Goal: Task Accomplishment & Management: Manage account settings

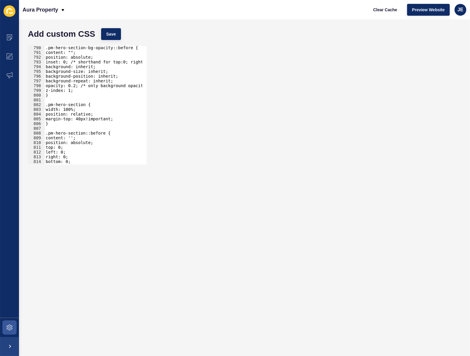
scroll to position [2239, 0]
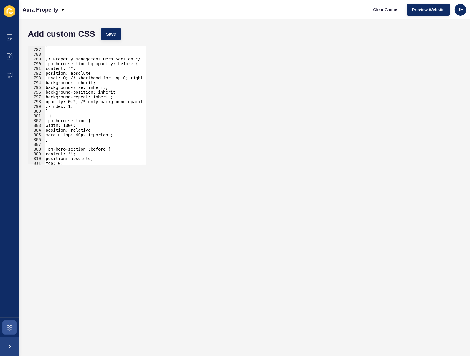
type textarea "/* Property Management Hero Section */"
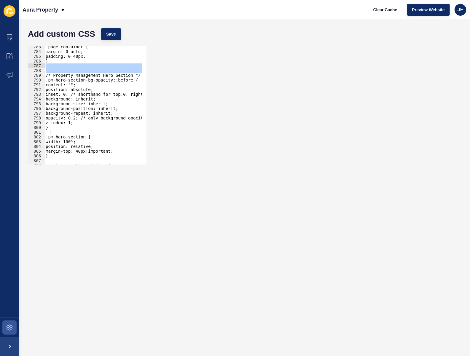
scroll to position [2229, 0]
drag, startPoint x: 45, startPoint y: 59, endPoint x: 49, endPoint y: 65, distance: 7.6
click at [49, 65] on div ".page-container { margin: 0 auto; padding: 0 40px; } /* Property Management Her…" at bounding box center [161, 106] width 235 height 124
click at [61, 64] on div ".page-container { margin: 0 auto; padding: 0 40px; } /* Property Management Her…" at bounding box center [93, 105] width 98 height 119
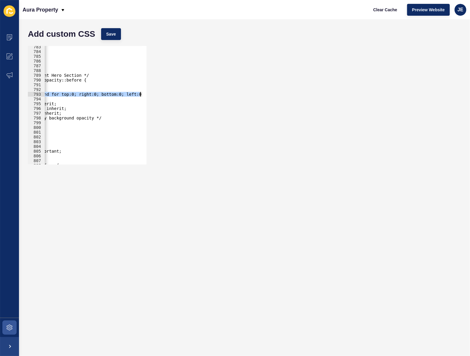
drag, startPoint x: 73, startPoint y: 93, endPoint x: 155, endPoint y: 93, distance: 82.4
click at [155, 93] on div "783 784 785 786 787 788 789 790 791 792 793 794 795 796 797 798 799 800 801 802…" at bounding box center [244, 105] width 439 height 124
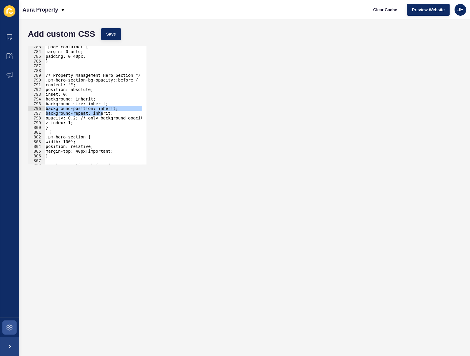
click at [27, 108] on div "inset: 0; 783 784 785 786 787 788 789 790 791 792 793 794 795 796 797 798 799 8…" at bounding box center [244, 105] width 439 height 124
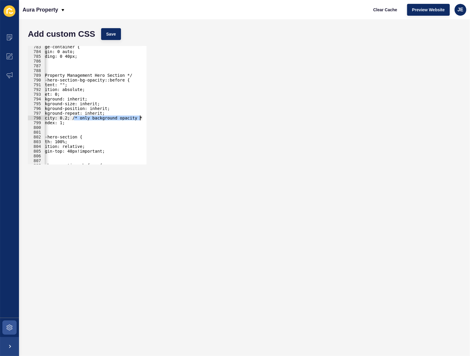
drag, startPoint x: 82, startPoint y: 119, endPoint x: 161, endPoint y: 119, distance: 78.8
click at [161, 119] on div "background-position: inherit; background-repeat: inherit; 783 784 785 786 787 7…" at bounding box center [244, 105] width 439 height 124
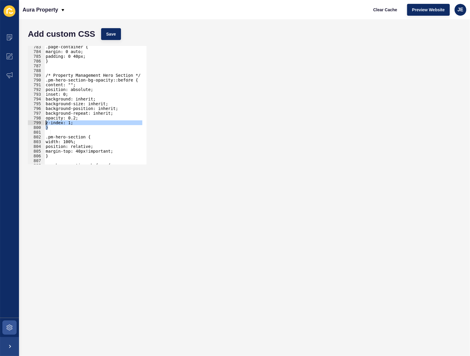
drag, startPoint x: 78, startPoint y: 126, endPoint x: 23, endPoint y: 124, distance: 54.6
click at [23, 124] on div "Add custom CSS Save opacity: 0.2; 783 784 785 786 787 788 789 790 791 792 793 7…" at bounding box center [244, 187] width 451 height 337
click at [82, 99] on div ".page-container { margin: 0 auto; padding: 0 40px; } /* Property Management Her…" at bounding box center [161, 106] width 235 height 124
type textarea "background: inherit;"
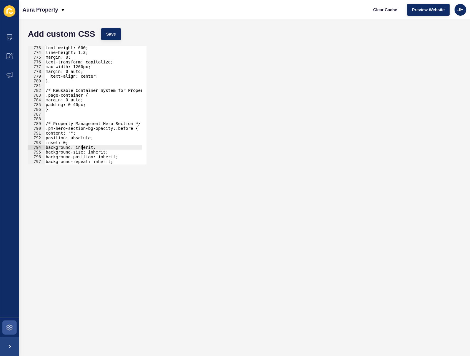
scroll to position [2200, 0]
click at [52, 118] on div "font-weight: 600; line-height: 1.3; margin: 0; text-transform: capitalize; max-…" at bounding box center [161, 107] width 235 height 124
click at [71, 92] on div "font-weight: 600; line-height: 1.3; margin: 0; text-transform: capitalize; max-…" at bounding box center [161, 107] width 235 height 124
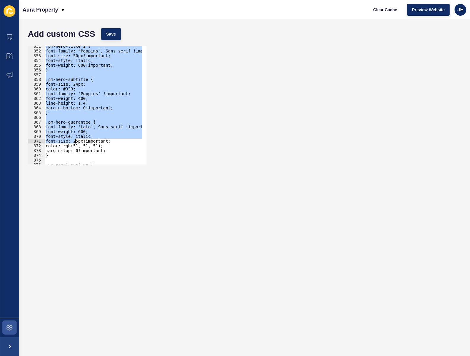
scroll to position [2443, 0]
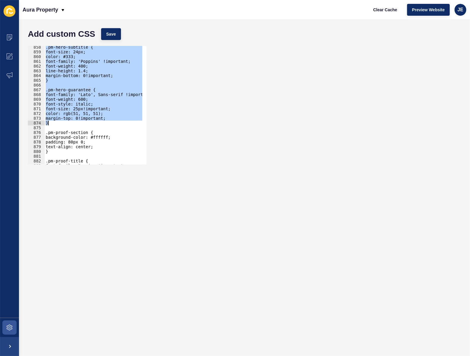
drag, startPoint x: 44, startPoint y: 68, endPoint x: 71, endPoint y: 122, distance: 59.2
click at [71, 122] on div ".pm-hero-subtitle { font-size: 24px; color: #333; font-family: 'Poppins' !impor…" at bounding box center [161, 107] width 235 height 124
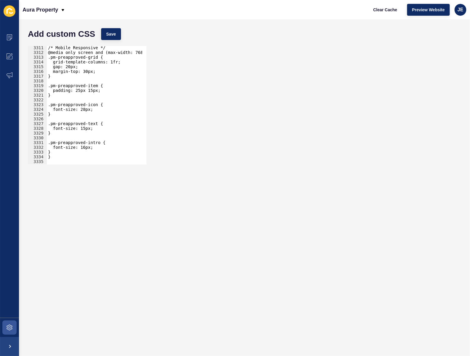
scroll to position [9596, 0]
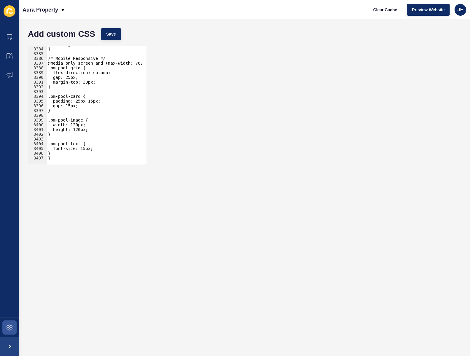
click at [68, 158] on div "font-weight: 600!important; } /* Mobile Responsive */ @media only screen and (m…" at bounding box center [164, 104] width 235 height 124
type textarea "}"
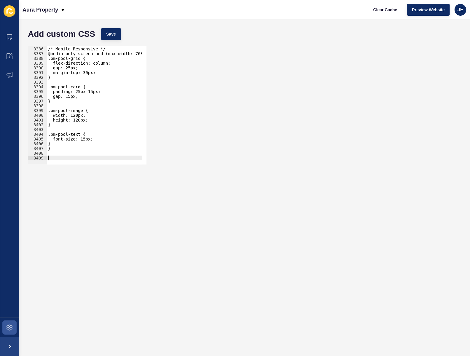
paste textarea "}"
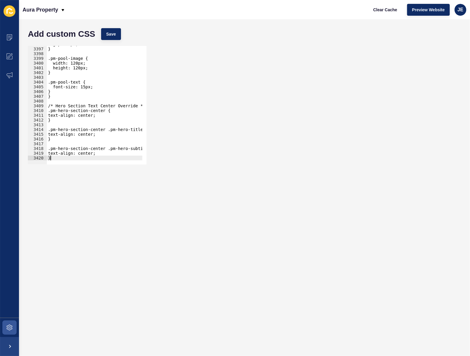
click at [87, 105] on div "gap: 15px; } .pm-pool-image { width: 120px; height: 120px; } .pm-pool-text { fo…" at bounding box center [164, 104] width 235 height 124
type textarea "/* Hero Section Text Center Override */ .pm-hero-section-center {"
click at [113, 35] on span "Save" at bounding box center [111, 34] width 10 height 6
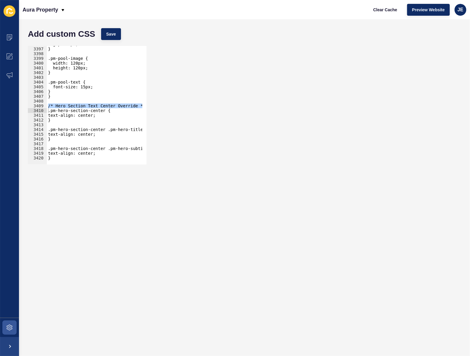
click at [91, 101] on div "gap: 15px; } .pm-pool-image { width: 120px; height: 120px; } .pm-pool-text { fo…" at bounding box center [164, 104] width 235 height 124
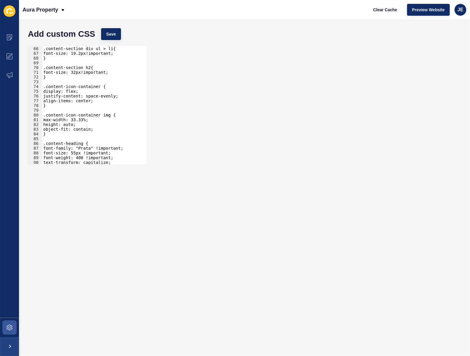
scroll to position [175, 0]
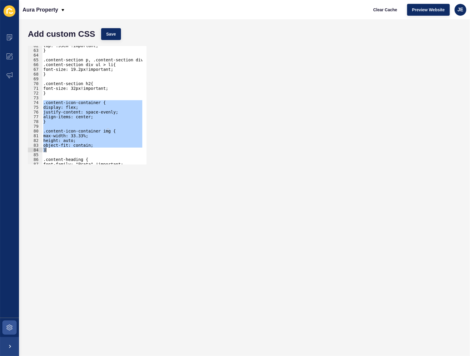
drag, startPoint x: 43, startPoint y: 101, endPoint x: 59, endPoint y: 151, distance: 53.0
click at [59, 151] on div "top: .55em !important; } .content-section p, .content-section div ul > li:befor…" at bounding box center [159, 105] width 235 height 124
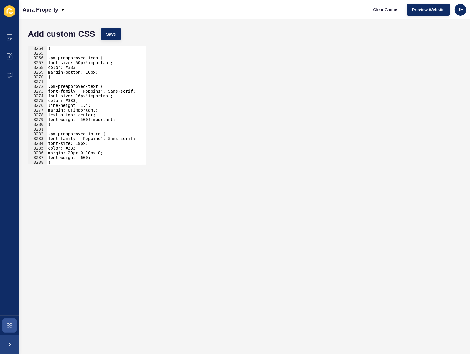
scroll to position [9236, 0]
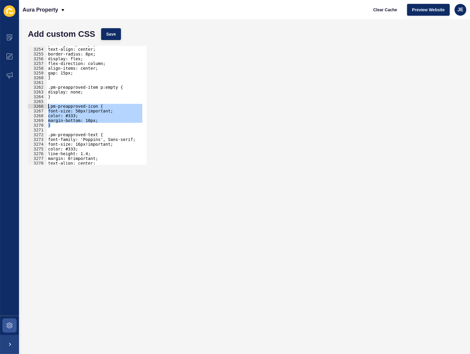
drag, startPoint x: 60, startPoint y: 125, endPoint x: 39, endPoint y: 108, distance: 27.2
click at [39, 108] on div "object-fit: contain; } 3253 3254 3255 3256 3257 3258 3259 3260 3261 3262 3263 3…" at bounding box center [87, 105] width 119 height 119
click at [328, 92] on div ".pm-preapproved-icon { font-size: 50px!important; 3253 3254 3255 3256 3257 3258…" at bounding box center [244, 105] width 439 height 124
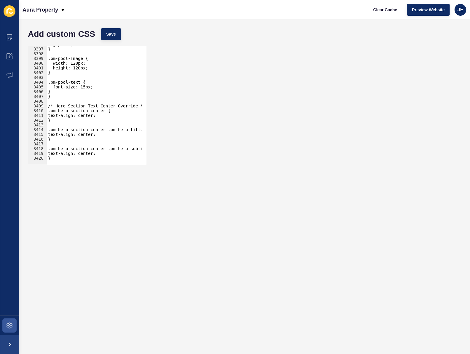
type textarea "}"
click at [72, 157] on div "gap: 15px; } .pm-pool-image { width: 120px; height: 120px; } .pm-pool-text { fo…" at bounding box center [164, 104] width 235 height 124
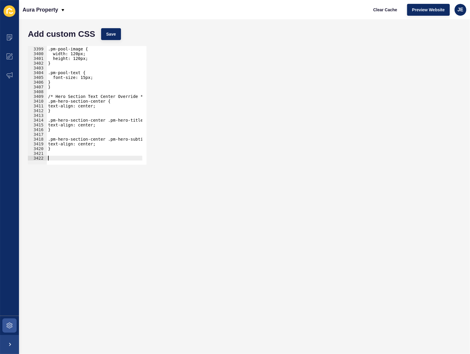
paste textarea "}"
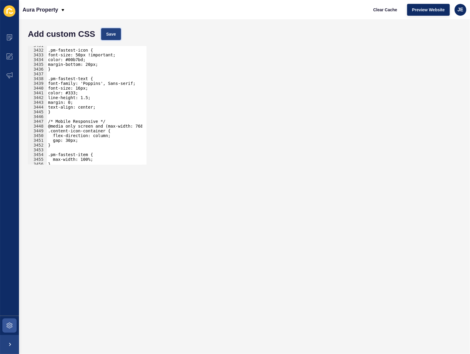
click at [107, 32] on span "Save" at bounding box center [111, 34] width 10 height 6
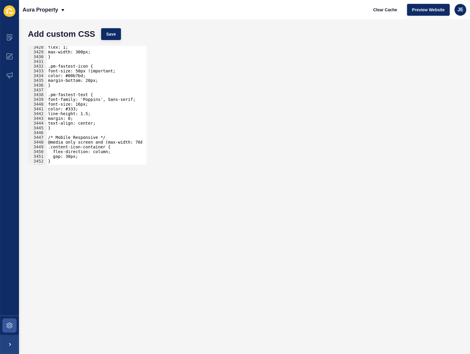
scroll to position [9596, 0]
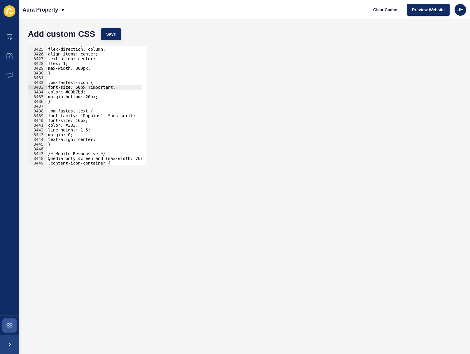
click at [77, 86] on div "display: flex; flex-direction: column; align-items: center; text-align: center;…" at bounding box center [164, 104] width 235 height 124
drag, startPoint x: 97, startPoint y: 140, endPoint x: 105, endPoint y: 141, distance: 8.7
click at [97, 140] on div "display: flex; flex-direction: column; align-items: center; text-align: center;…" at bounding box center [164, 104] width 235 height 124
type textarea "text-align: center;"
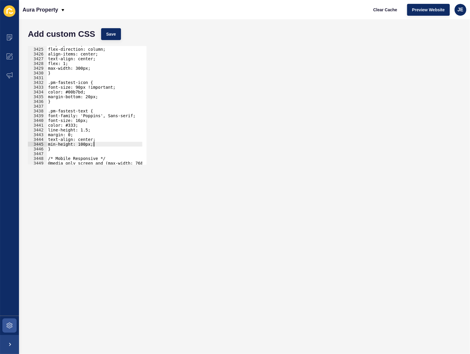
scroll to position [0, 3]
click at [111, 36] on span "Save" at bounding box center [111, 34] width 10 height 6
type textarea "}"
click at [65, 100] on div "display: flex; flex-direction: column; align-items: center; text-align: center;…" at bounding box center [164, 104] width 235 height 124
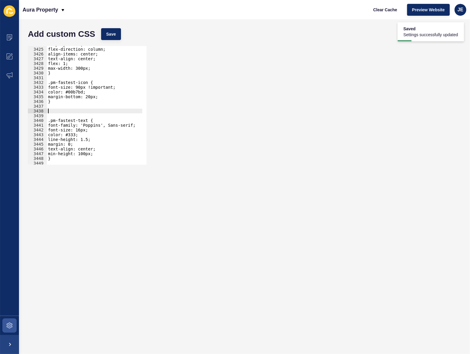
paste textarea "pm-fastest-item"
type textarea ".pm-fastest-item{"
type textarea "}"
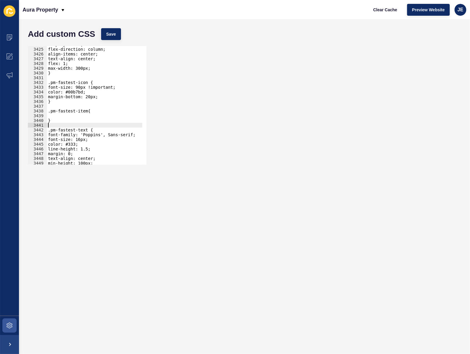
type textarea "}"
click at [112, 35] on span "Save" at bounding box center [111, 34] width 10 height 6
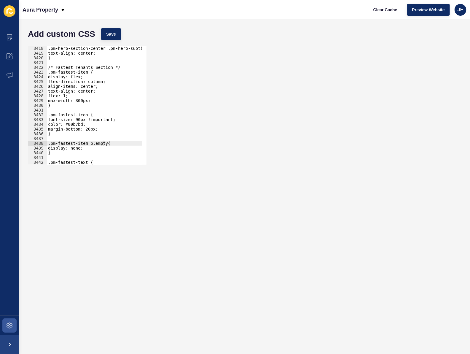
type textarea "max-width: 300px;"
click at [100, 101] on div ".pm-hero-section-center .pm-hero-subtitle { text-align: center; } /* Fastest Te…" at bounding box center [164, 108] width 235 height 124
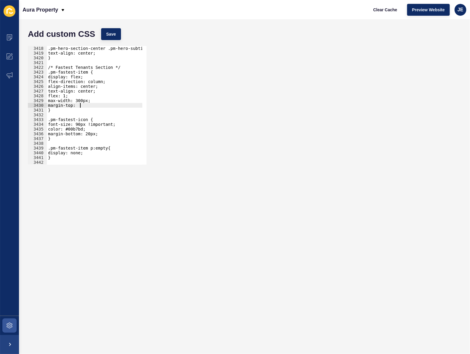
scroll to position [0, 2]
type textarea "max-width: 300px;"
type textarea "m"
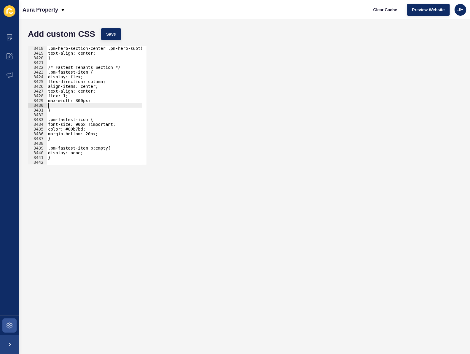
type textarea "max-width: 300px;"
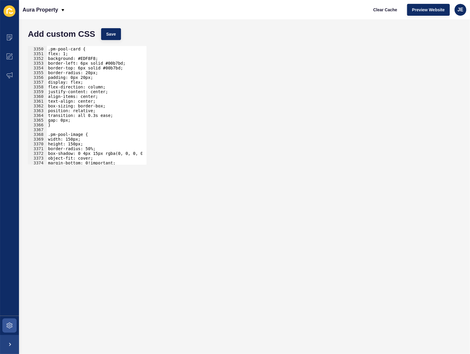
scroll to position [9372, 0]
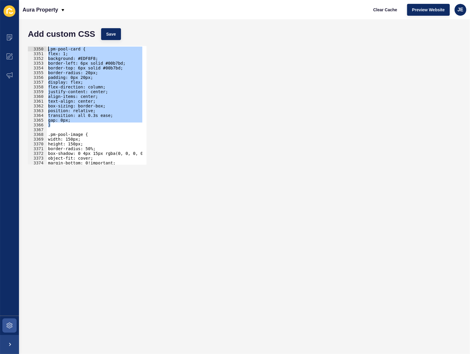
drag, startPoint x: 62, startPoint y: 124, endPoint x: 33, endPoint y: 49, distance: 80.4
click at [33, 49] on div "max-width: 300px; 3349 3350 3351 3352 3353 3354 3355 3356 3357 3358 3359 3360 3…" at bounding box center [87, 105] width 119 height 119
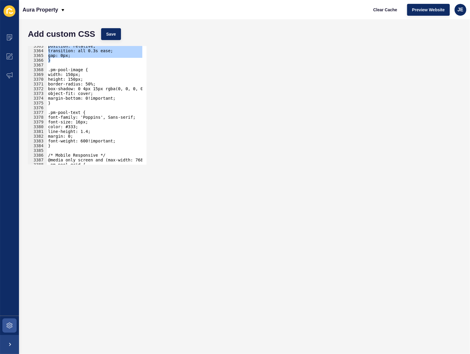
scroll to position [9420, 0]
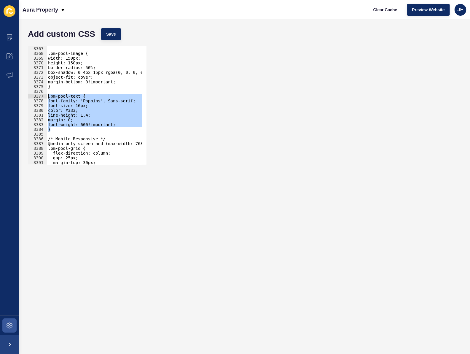
drag, startPoint x: 62, startPoint y: 131, endPoint x: 36, endPoint y: 94, distance: 45.3
click at [36, 94] on div ".pm-pool-card { flex: 1; 3366 3367 3368 3369 3370 3371 3372 3373 3374 3375 3376…" at bounding box center [87, 105] width 119 height 119
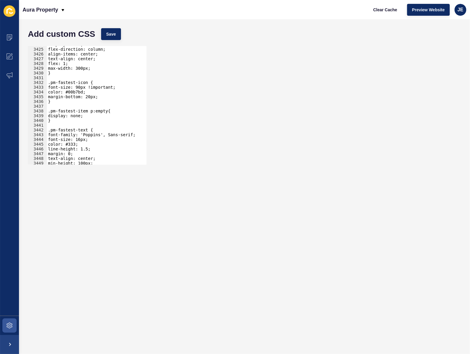
scroll to position [9596, 0]
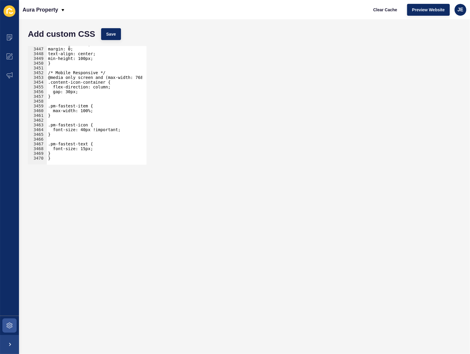
click at [64, 156] on div "line-height: 1.5; margin: 0; text-align: center; min-height: 100px; } /* Mobile…" at bounding box center [164, 104] width 235 height 124
click at [64, 156] on div "line-height: 1.5; margin: 0; text-align: center; min-height: 100px; } /* Mobile…" at bounding box center [94, 105] width 95 height 119
type textarea "}"
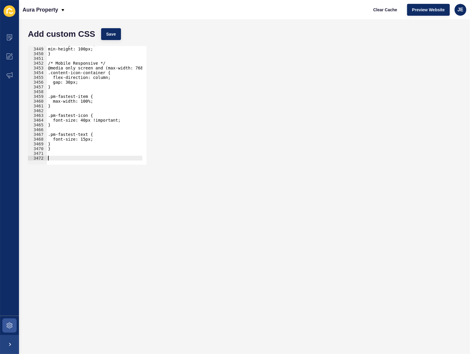
paste textarea "}"
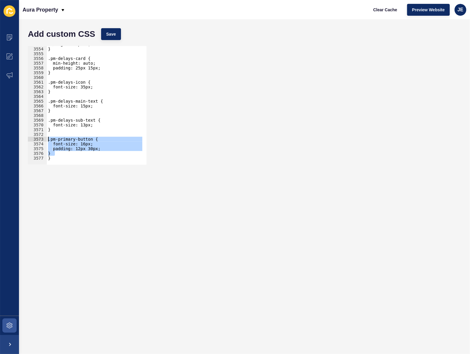
drag, startPoint x: 62, startPoint y: 152, endPoint x: 46, endPoint y: 139, distance: 20.6
click at [46, 139] on div "} 3553 3554 3555 3556 3557 3558 3559 3560 3561 3562 3563 3564 3565 3566 3567 35…" at bounding box center [87, 105] width 119 height 119
type textarea ".pm-primary-button { font-size: 16px;"
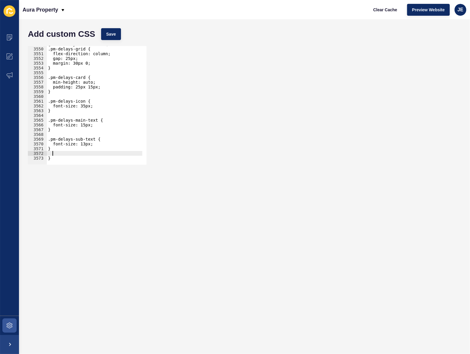
click at [91, 144] on div "@media only screen and (max-width: 768px) { .pm-delays-grid { flex-direction: c…" at bounding box center [164, 104] width 235 height 124
type textarea ".pm-delays-sub-text {"
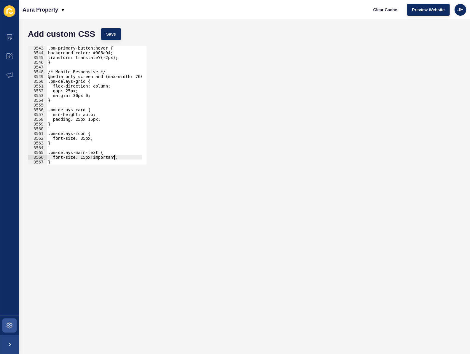
click at [90, 138] on div ".pm-primary-button:hover { background-color: #008a94; transform: translateY(-2p…" at bounding box center [164, 108] width 235 height 124
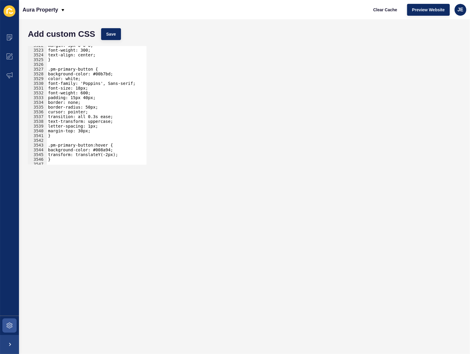
scroll to position [9571, 0]
click at [57, 136] on div "margin: 5px 0 0 0; font-weight: 300; text-align: center; } .pm-primary-button {…" at bounding box center [164, 105] width 235 height 124
drag, startPoint x: 55, startPoint y: 156, endPoint x: 54, endPoint y: 146, distance: 10.1
click at [54, 146] on div "margin: 5px 0 0 0; font-weight: 300; text-align: center; } .pm-primary-button {…" at bounding box center [164, 105] width 235 height 124
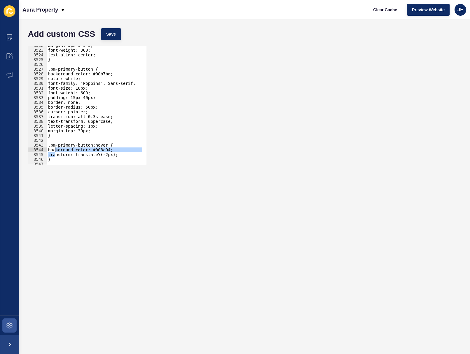
type textarea ".pm-primary-button:hover { background-color: #008a94;"
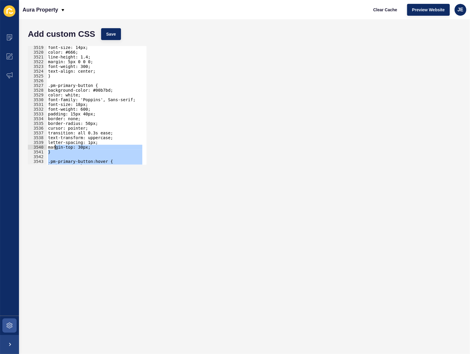
scroll to position [9553, 0]
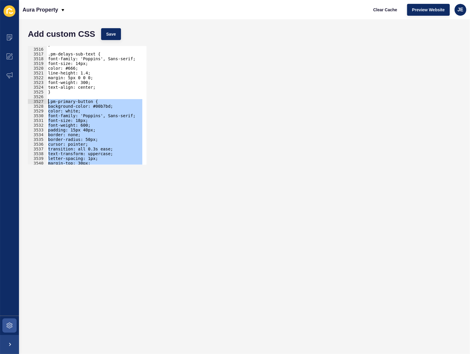
drag, startPoint x: 56, startPoint y: 145, endPoint x: 43, endPoint y: 101, distance: 45.8
click at [43, 101] on div ".pm-primary-button:hover { background-color: #008a94; 3515 3516 3517 3518 3519 …" at bounding box center [87, 105] width 119 height 119
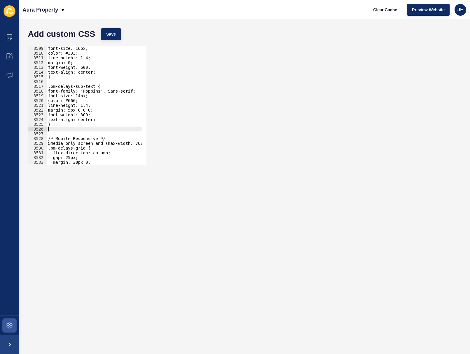
scroll to position [9579, 0]
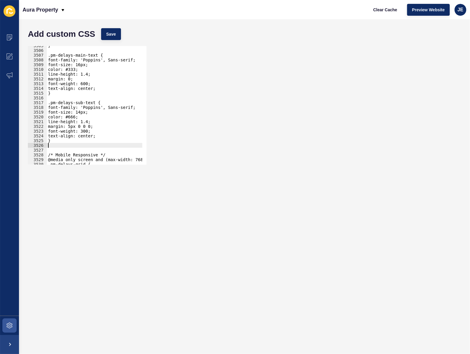
click at [89, 129] on div "} .pm-delays-main-text { font-family: 'Poppins', Sans-serif; font-size: 16px; c…" at bounding box center [164, 105] width 235 height 124
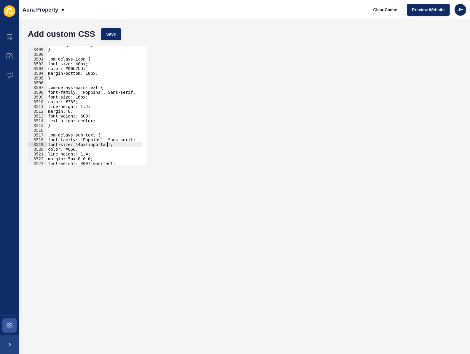
scroll to position [9560, 0]
click at [89, 117] on div "min-height: 280px; } .pm-delays-icon { font-size: 40px; color: #00b7bd; margin-…" at bounding box center [164, 104] width 235 height 124
type textarea "}"
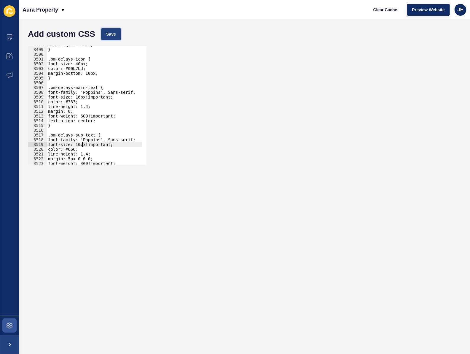
click at [113, 37] on span "Save" at bounding box center [111, 34] width 10 height 6
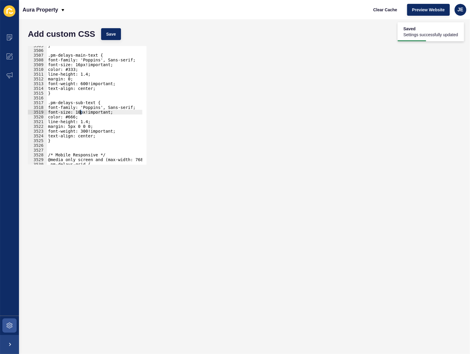
click at [80, 112] on div "} .pm-delays-main-text { font-family: 'Poppins', Sans-serif; font-size: 16px!im…" at bounding box center [164, 105] width 235 height 124
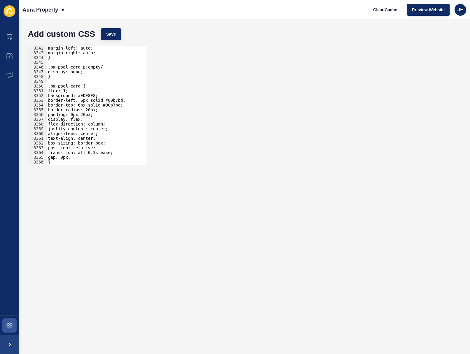
scroll to position [9141, 0]
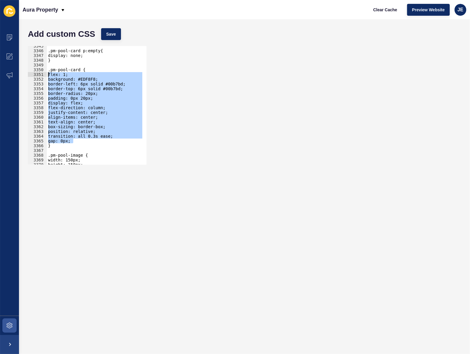
drag, startPoint x: 81, startPoint y: 140, endPoint x: 41, endPoint y: 74, distance: 76.8
click at [41, 74] on div "font-size: 12px!important; 3345 3346 3347 3348 3349 3350 3351 3352 3353 3354 33…" at bounding box center [87, 105] width 119 height 119
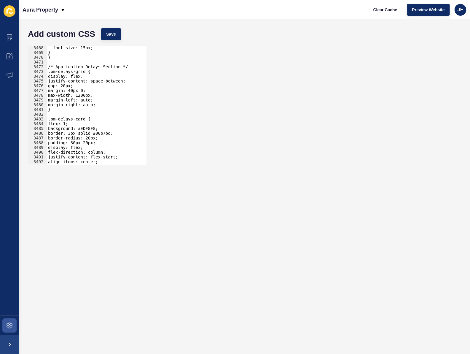
scroll to position [9513, 0]
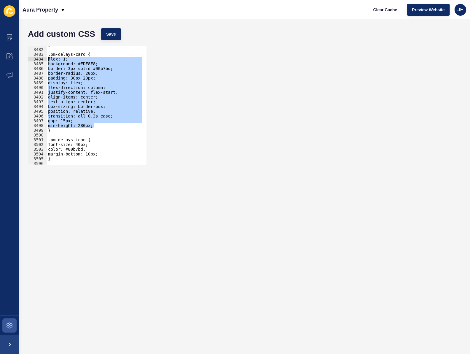
drag, startPoint x: 96, startPoint y: 126, endPoint x: 25, endPoint y: 57, distance: 98.7
click at [25, 57] on div "flex: 1; background: #EDF8F8; 3481 3482 3483 3484 3485 3486 3487 3488 3489 3490…" at bounding box center [244, 105] width 439 height 124
paste textarea "gap: 0px"
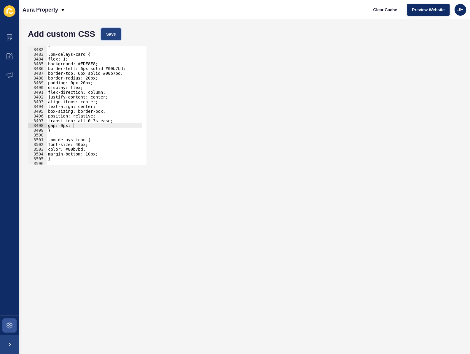
click at [105, 32] on button "Save" at bounding box center [111, 34] width 20 height 12
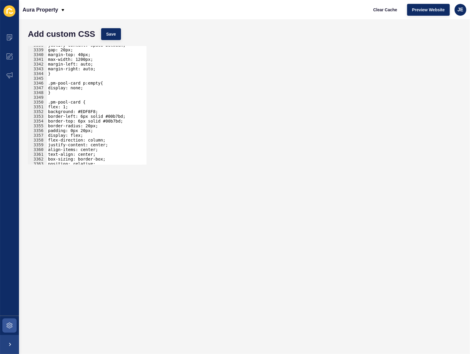
scroll to position [0, 0]
drag, startPoint x: 61, startPoint y: 91, endPoint x: 36, endPoint y: 85, distance: 25.2
click at [36, 85] on div "} 3338 3339 3340 3341 3342 3343 3344 3345 3346 3347 3348 3349 3350 3351 3352 33…" at bounding box center [87, 105] width 119 height 119
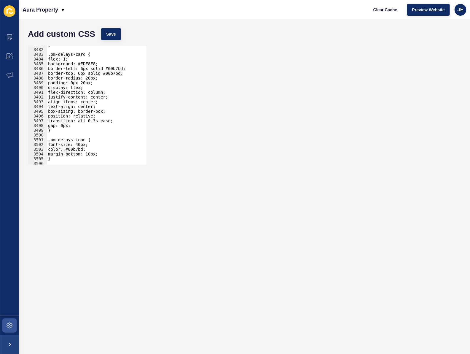
scroll to position [9523, 0]
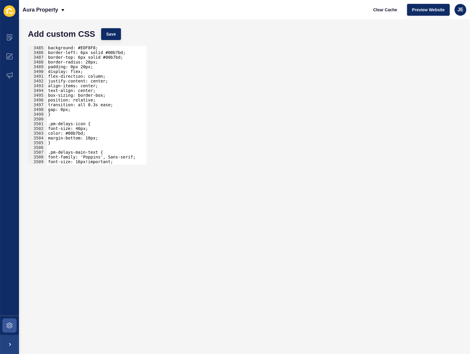
click at [68, 114] on div "background: #EDF8F8; border-left: 6px solid #00b7bd; border-top: 6px solid #00b…" at bounding box center [164, 107] width 235 height 124
type textarea "}"
paste textarea "}"
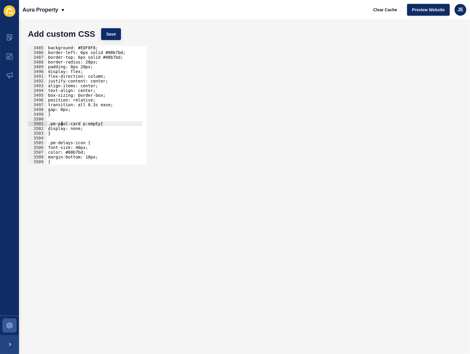
click at [61, 123] on div "background: #EDF8F8; border-left: 6px solid #00b7bd; border-top: 6px solid #00b…" at bounding box center [164, 107] width 235 height 124
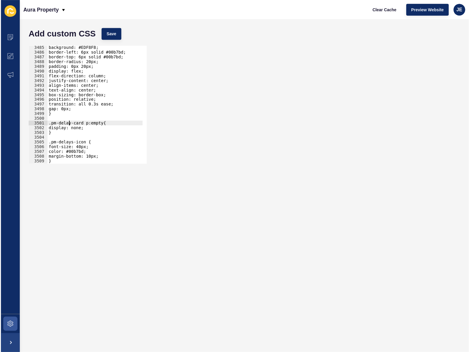
scroll to position [0, 2]
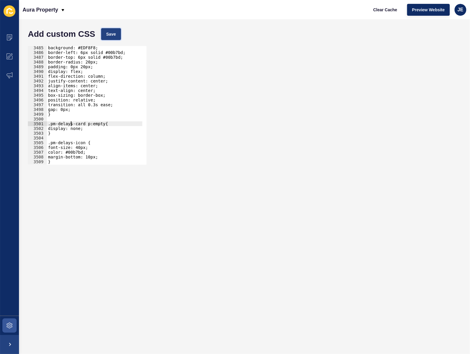
click at [111, 35] on span "Save" at bounding box center [111, 34] width 10 height 6
click at [110, 36] on span "Save" at bounding box center [111, 34] width 10 height 6
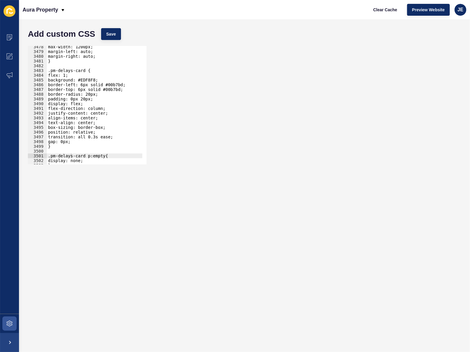
click at [73, 98] on div "max-width: 1200px; margin-left: auto; margin-right: auto; } .pm-delays-card { f…" at bounding box center [164, 106] width 235 height 124
drag, startPoint x: 94, startPoint y: 100, endPoint x: 83, endPoint y: 99, distance: 11.3
click at [83, 99] on div "max-width: 1200px; margin-left: auto; margin-right: auto; } .pm-delays-card { f…" at bounding box center [164, 106] width 235 height 124
click at [111, 37] on span "Save" at bounding box center [111, 34] width 10 height 6
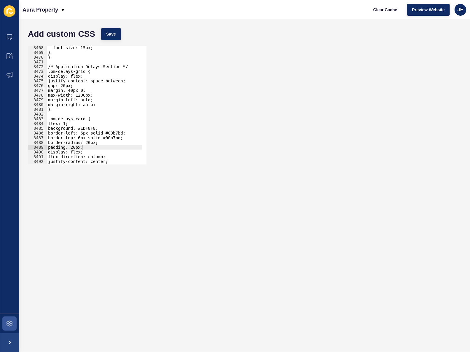
scroll to position [0, 1]
click at [65, 86] on div "font-size: 15px; } } /* Application Delays Section */ .pm-delays-grid { display…" at bounding box center [164, 107] width 235 height 124
click at [114, 36] on span "Save" at bounding box center [111, 34] width 10 height 6
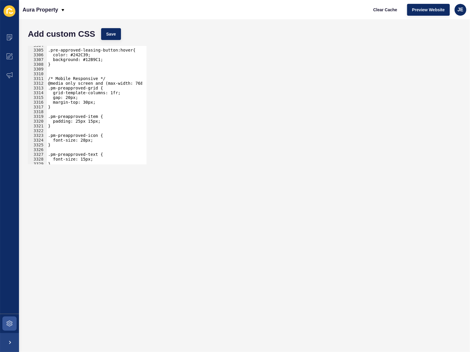
scroll to position [9029, 0]
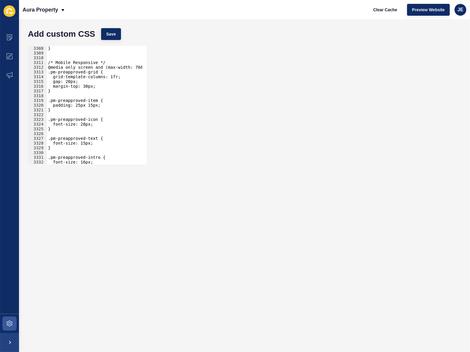
type textarea "}"
click at [81, 90] on div "} /* Mobile Responsive */ @media only screen and (max-width: 768px) { .pm-preap…" at bounding box center [164, 108] width 235 height 124
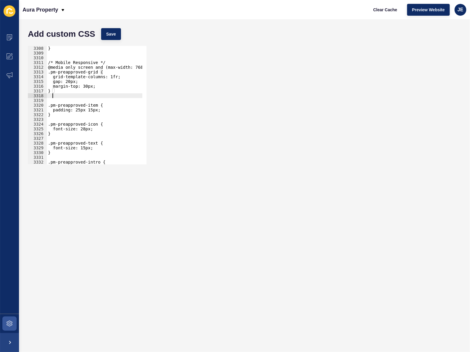
scroll to position [0, 0]
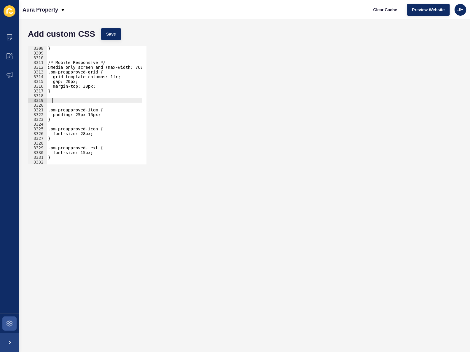
paste textarea ".pre-approved-leasing-button"
type textarea ".pre-approved-leasing-button"
paste textarea ".pre-approved-leasing-button"
type textarea ".pre-approved-leasing-button{"
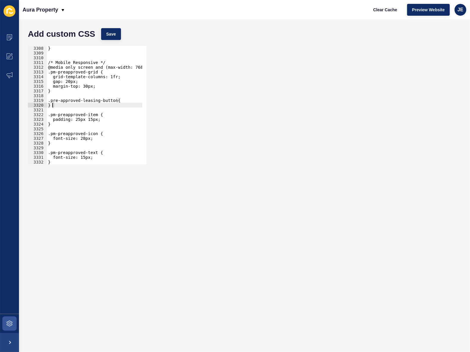
type textarea "}"
paste textarea "18px 40px"
type textarea "padding: 18px 40px;"
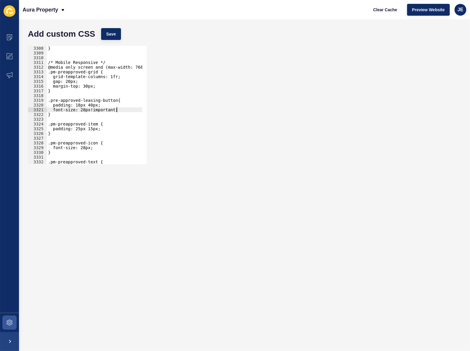
scroll to position [0, 4]
click at [109, 31] on span "Save" at bounding box center [111, 34] width 10 height 6
click at [82, 109] on div "} /* Mobile Responsive */ @media only screen and (max-width: 768px) { .pm-preap…" at bounding box center [164, 108] width 235 height 124
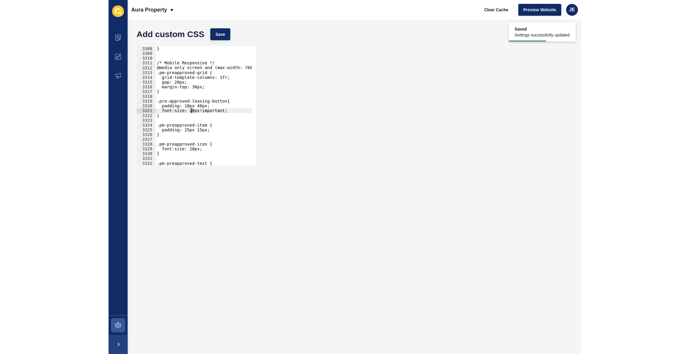
scroll to position [0, 2]
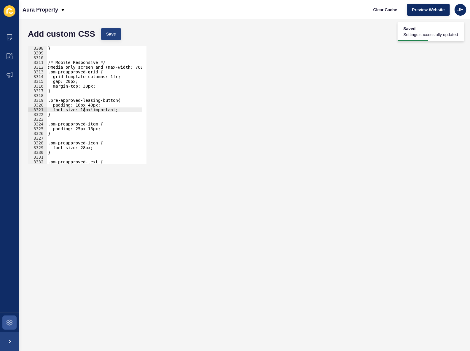
type textarea "font-size: 18px!important;"
click at [116, 36] on span "Save" at bounding box center [111, 34] width 10 height 6
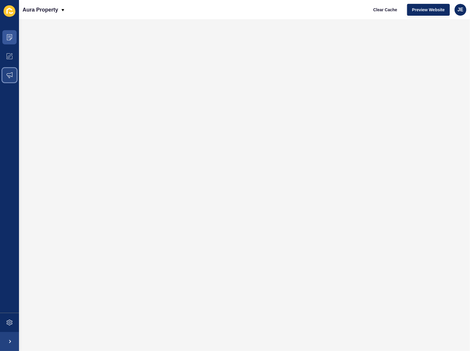
click at [15, 79] on span at bounding box center [9, 75] width 19 height 19
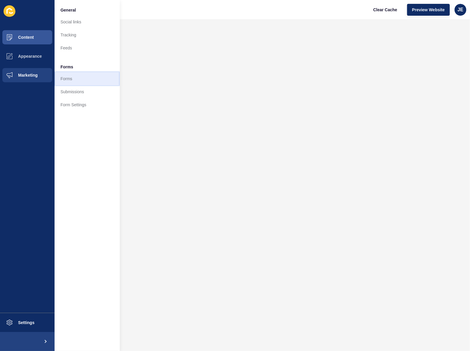
click at [68, 79] on link "Forms" at bounding box center [87, 78] width 65 height 13
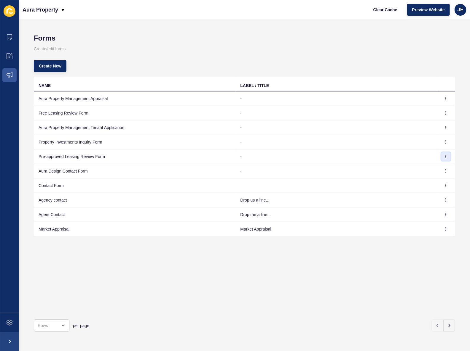
click at [444, 156] on icon "button" at bounding box center [446, 157] width 4 height 4
click at [429, 167] on link "Edit" at bounding box center [425, 168] width 41 height 13
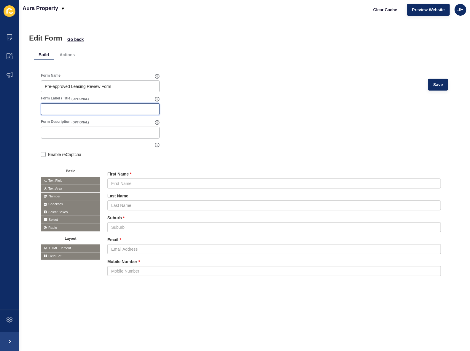
click at [68, 108] on input "Form Label / Title" at bounding box center [100, 109] width 111 height 6
paste input "Share Your Contact Details and one of our Professional Team will be in touch sh…"
type input "Share Your Contact Details and one of our Professional Team will be in touch sh…"
click at [433, 83] on span "Save" at bounding box center [438, 85] width 10 height 6
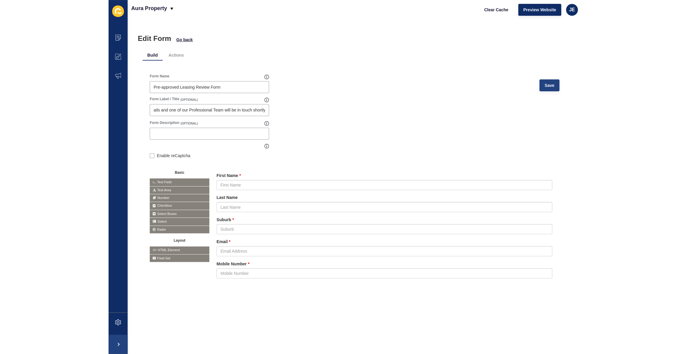
scroll to position [0, 0]
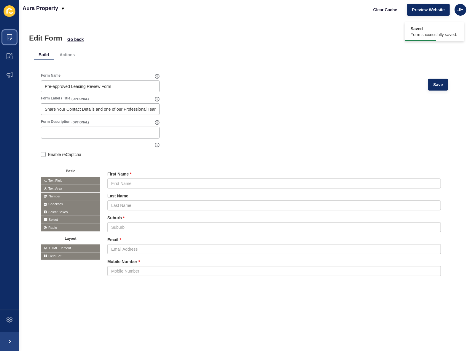
click at [12, 35] on span at bounding box center [9, 37] width 19 height 19
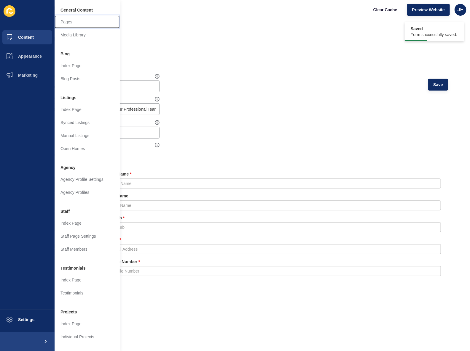
click at [70, 18] on link "Pages" at bounding box center [87, 21] width 65 height 13
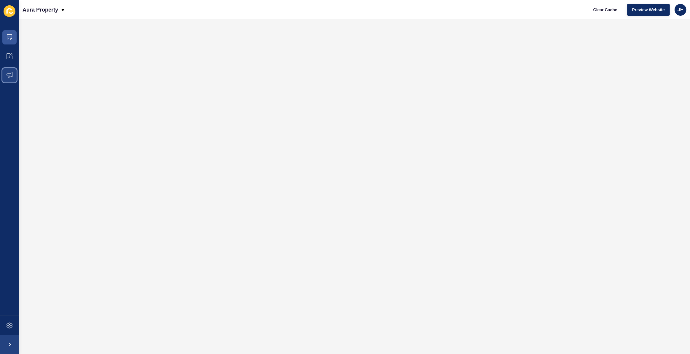
click at [7, 78] on span at bounding box center [9, 75] width 19 height 19
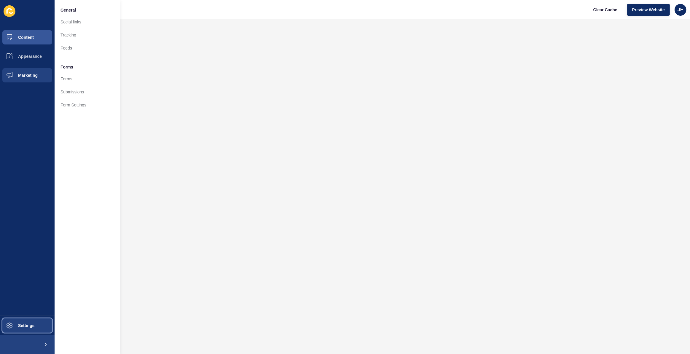
click at [23, 326] on span "Settings" at bounding box center [16, 325] width 35 height 5
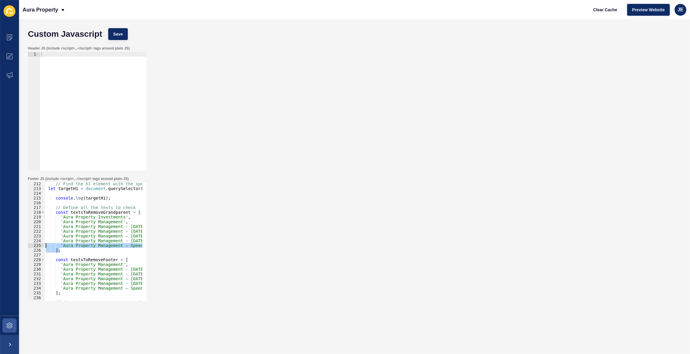
drag, startPoint x: 73, startPoint y: 251, endPoint x: 39, endPoint y: 252, distance: 35.0
click at [21, 247] on div "Custom Javascript Save Header JS (include <script>...</script> tags around plai…" at bounding box center [354, 186] width 671 height 335
type textarea "'Aura Property Management – Speed Matters' ];"
click at [108, 256] on div "// Find the h1 element with the specific classes, role, and exact text content …" at bounding box center [226, 243] width 365 height 124
click at [124, 218] on div "// Find the h1 element with the specific classes, role, and exact text content …" at bounding box center [226, 243] width 365 height 124
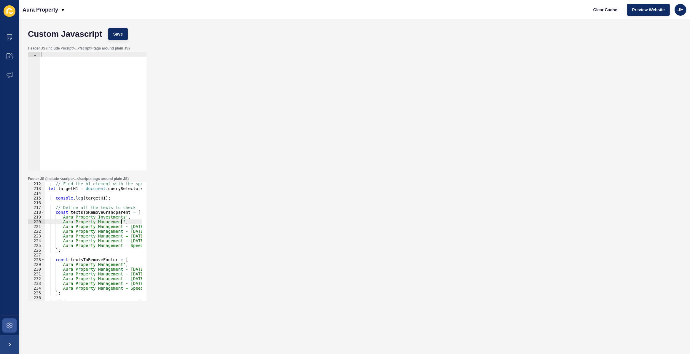
click at [130, 221] on div "// Find the h1 element with the specific classes, role, and exact text content …" at bounding box center [226, 243] width 365 height 124
type textarea "'Aura Property Management',"
paste textarea "Aura Property Management - Inspections That Convert"
type textarea "Aura Property Management - Inspections That Convert"
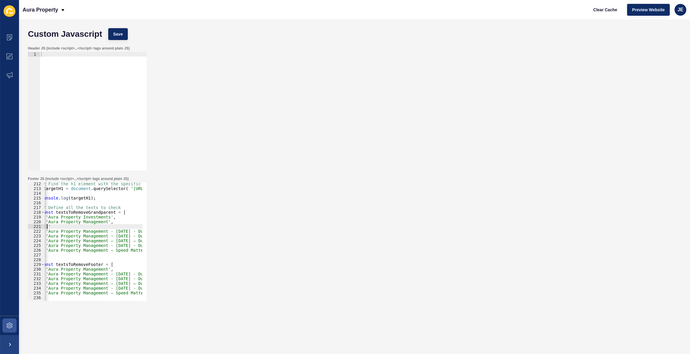
scroll to position [0, 1]
paste textarea "Aura Property Management - Inspections That Convert'"
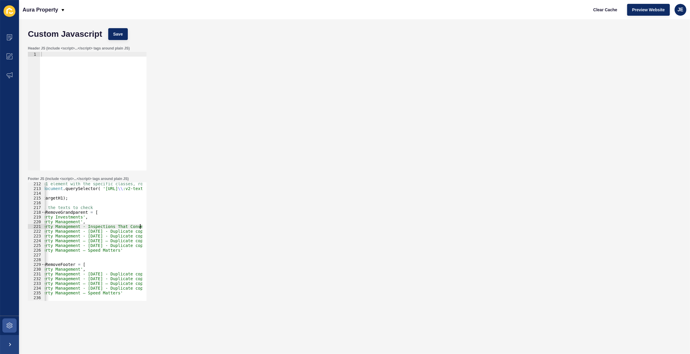
scroll to position [0, 42]
click at [133, 228] on div "// Find the h1 element with the specific classes, role, and exact text content …" at bounding box center [184, 243] width 365 height 124
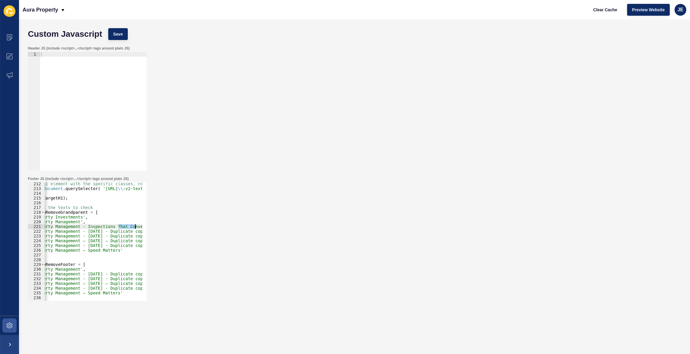
scroll to position [0, 0]
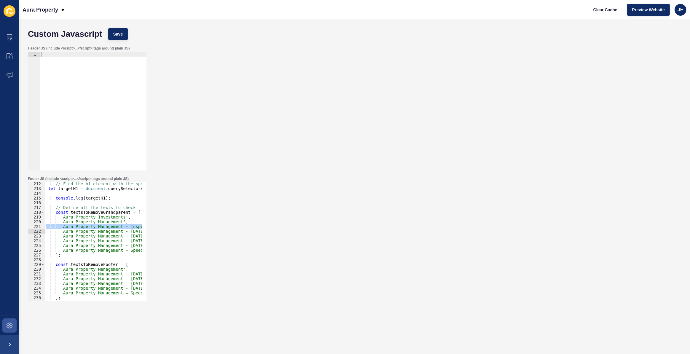
click at [127, 268] on div "// Find the h1 element with the specific classes, role, and exact text content …" at bounding box center [226, 243] width 365 height 124
type textarea "'Aura Property Management',"
paste textarea
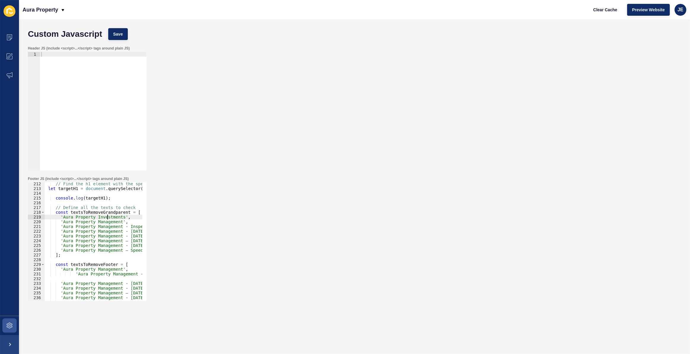
click at [106, 217] on div "// Find the h1 element with the specific classes, role, and exact text content …" at bounding box center [226, 243] width 365 height 124
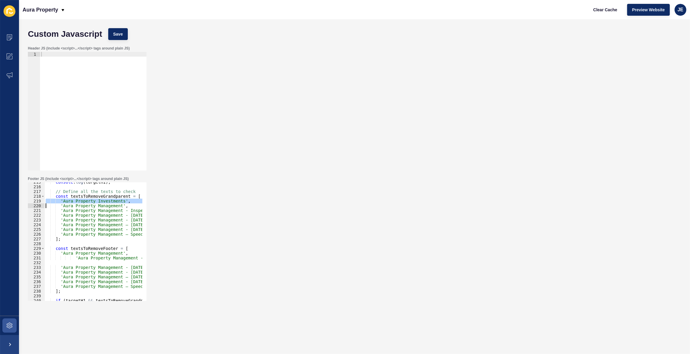
scroll to position [1017, 0]
click at [73, 258] on div "console . log ( targetH1 ) ; // Define all the texts to check const textsToRemo…" at bounding box center [226, 242] width 365 height 124
type textarea "'Aura Property Management - Inspections That Convert',"
click at [70, 261] on div "console . log ( targetH1 ) ; // Define all the texts to check const textsToRemo…" at bounding box center [226, 242] width 365 height 124
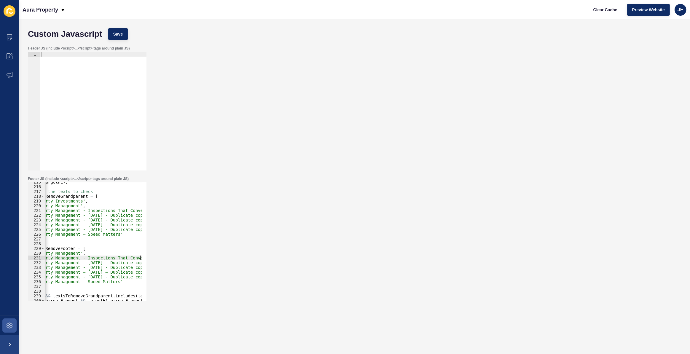
scroll to position [0, 42]
click at [83, 249] on div "console . log ( targetH1 ) ; // Define all the texts to check const textsToRemo…" at bounding box center [184, 242] width 365 height 124
type textarea "const textsToRemoveFooter = ["
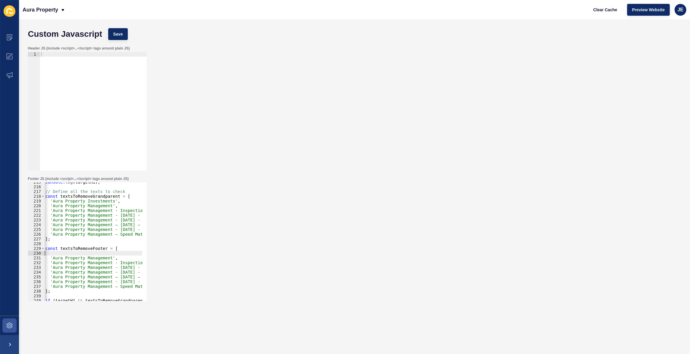
paste textarea
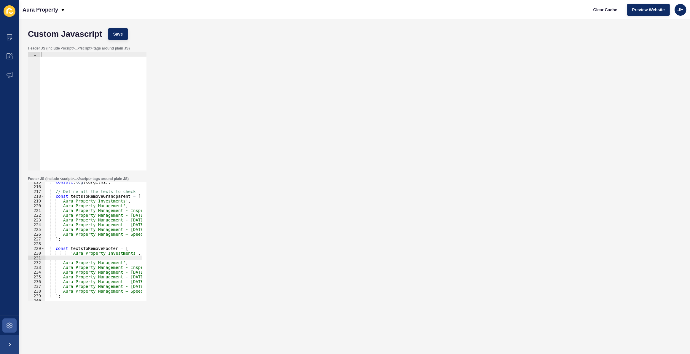
scroll to position [0, 0]
click at [68, 253] on div "console . log ( targetH1 ) ; // Define all the texts to check const textsToRemo…" at bounding box center [226, 242] width 365 height 124
click at [126, 252] on div "console . log ( targetH1 ) ; // Define all the texts to check const textsToRemo…" at bounding box center [226, 242] width 365 height 124
click at [119, 36] on span "Save" at bounding box center [118, 34] width 10 height 6
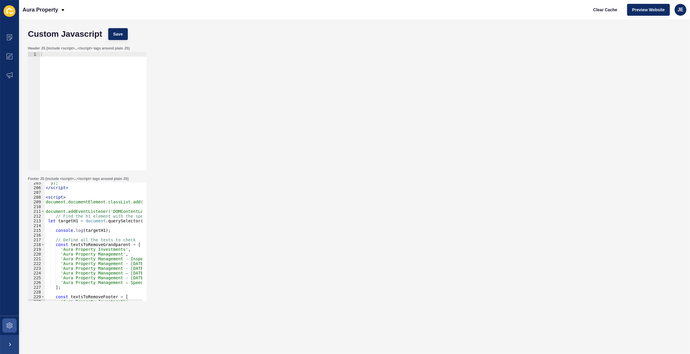
scroll to position [969, 0]
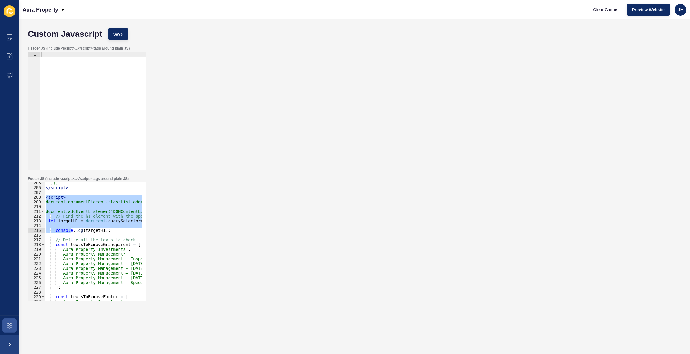
drag, startPoint x: 45, startPoint y: 197, endPoint x: 70, endPoint y: 228, distance: 40.0
click at [70, 228] on div "} ); </ script > < script > document.documentElement.classList.add('page-loadin…" at bounding box center [226, 242] width 365 height 124
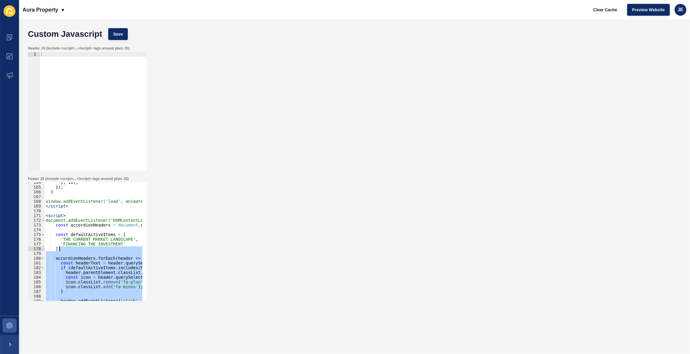
scroll to position [759, 0]
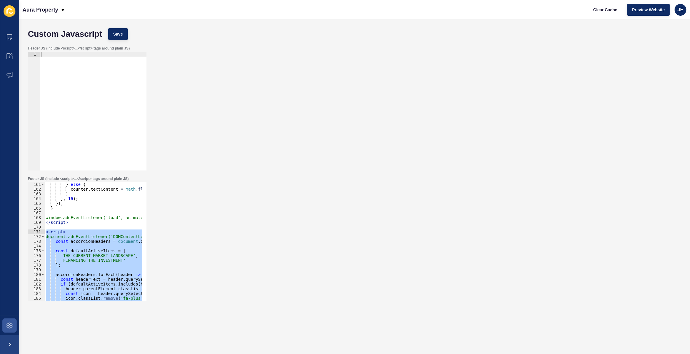
drag, startPoint x: 70, startPoint y: 270, endPoint x: 40, endPoint y: 231, distance: 48.4
click at [40, 231] on div "console.log(targetH1); 161 162 163 164 165 166 167 168 169 170 171 172 173 174 …" at bounding box center [87, 241] width 119 height 119
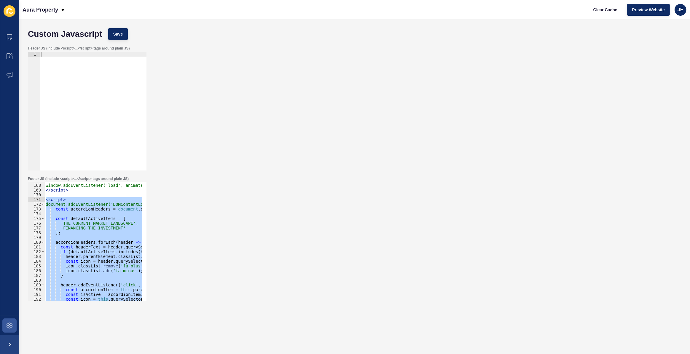
scroll to position [791, 0]
click at [120, 242] on div "window.addEventListener('load', animateCounters); </ script > < script > docume…" at bounding box center [93, 241] width 98 height 119
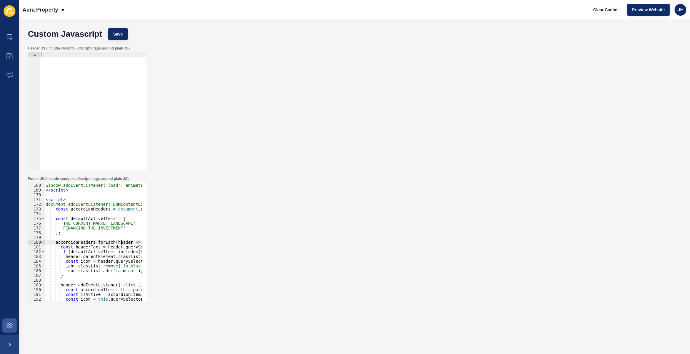
click at [120, 242] on div "window.addEventListener('load', animateCounters); </ script > < script > docume…" at bounding box center [226, 240] width 365 height 124
drag, startPoint x: 44, startPoint y: 201, endPoint x: 47, endPoint y: 203, distance: 3.7
click at [47, 203] on div "accordionHeaders.forEach(header => { 167 168 169 170 171 172 173 174 175 176 17…" at bounding box center [87, 241] width 119 height 119
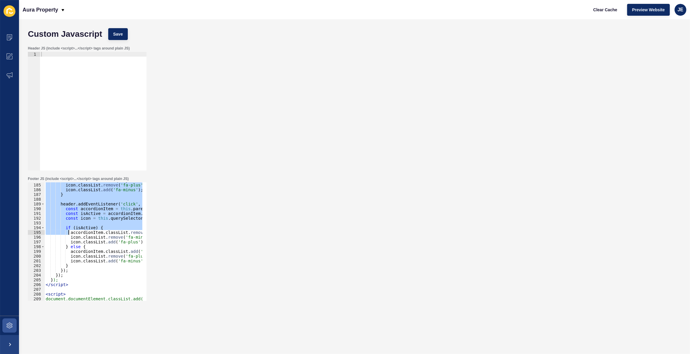
scroll to position [904, 0]
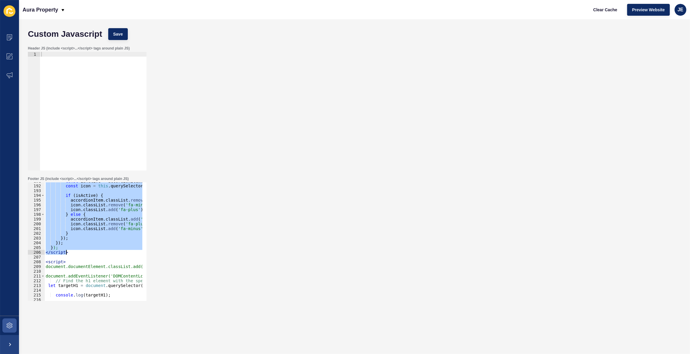
drag, startPoint x: 44, startPoint y: 201, endPoint x: 68, endPoint y: 252, distance: 56.0
click at [68, 252] on div "const isActive = accordionItem . classList . contains ( 'active' ) ; const icon…" at bounding box center [226, 241] width 365 height 124
type textarea "}); </script>"
paste textarea
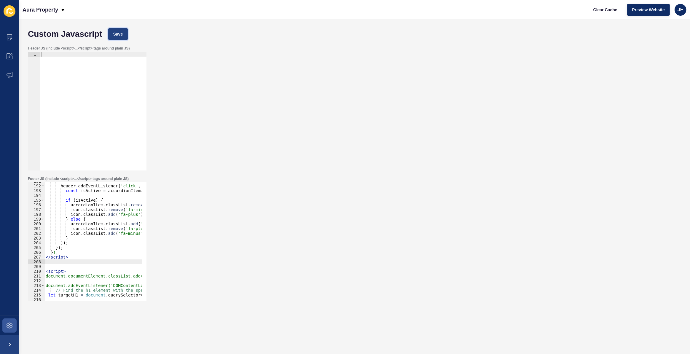
click at [113, 37] on span "Save" at bounding box center [118, 34] width 10 height 6
